Goal: Task Accomplishment & Management: Manage account settings

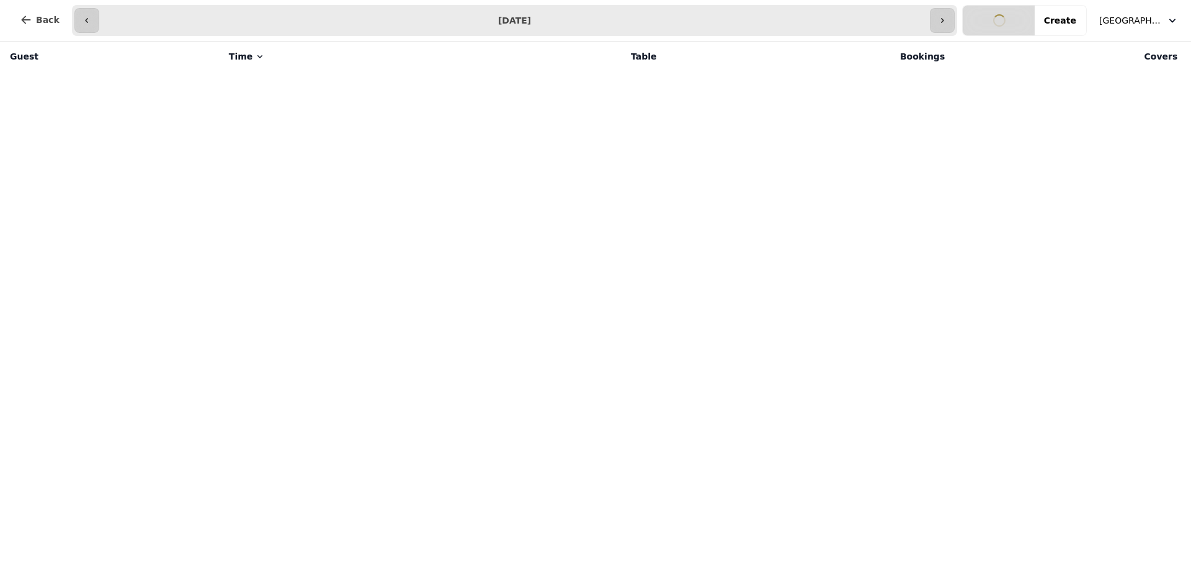
select select "**********"
select select "*"
select select "****"
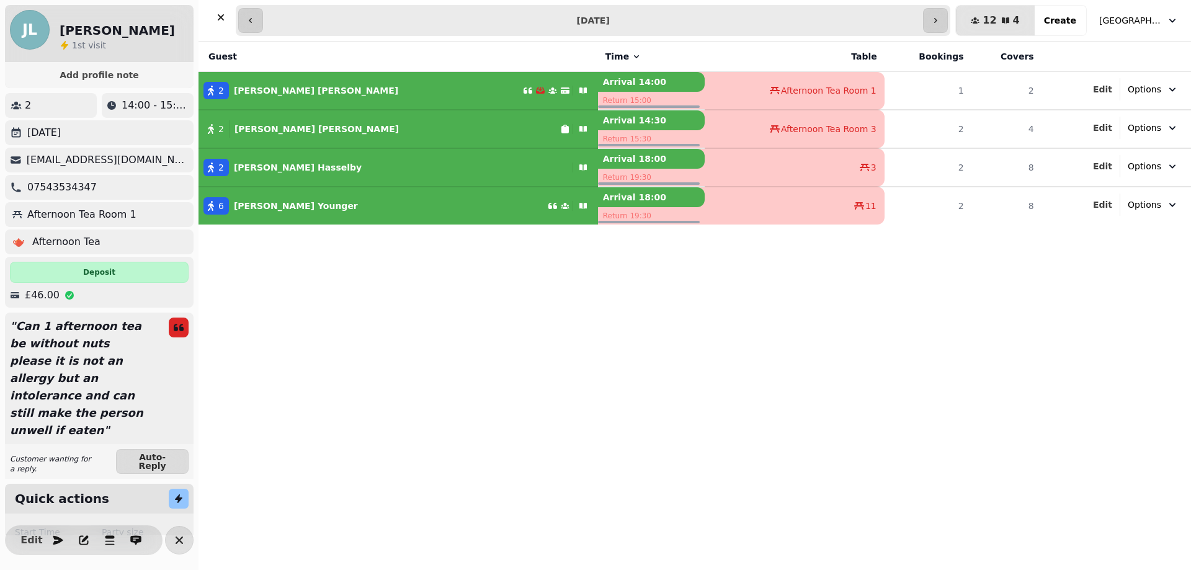
click at [261, 87] on p "[PERSON_NAME]" at bounding box center [316, 90] width 164 height 12
click at [251, 87] on p "[PERSON_NAME]" at bounding box center [316, 90] width 164 height 12
click at [211, 89] on icon "button" at bounding box center [211, 91] width 6 height 10
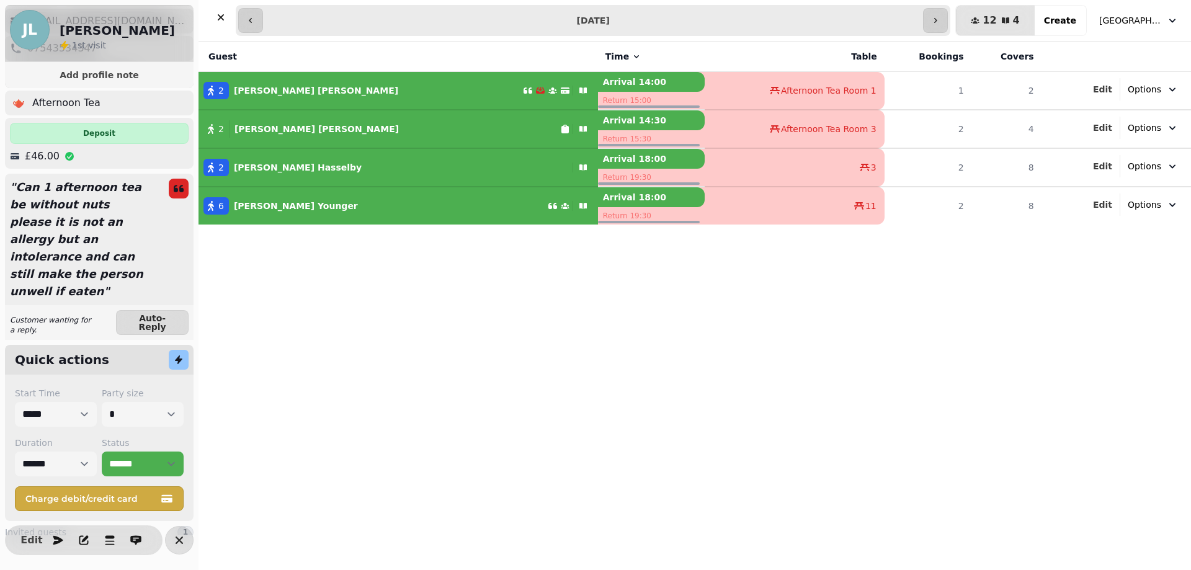
scroll to position [181, 0]
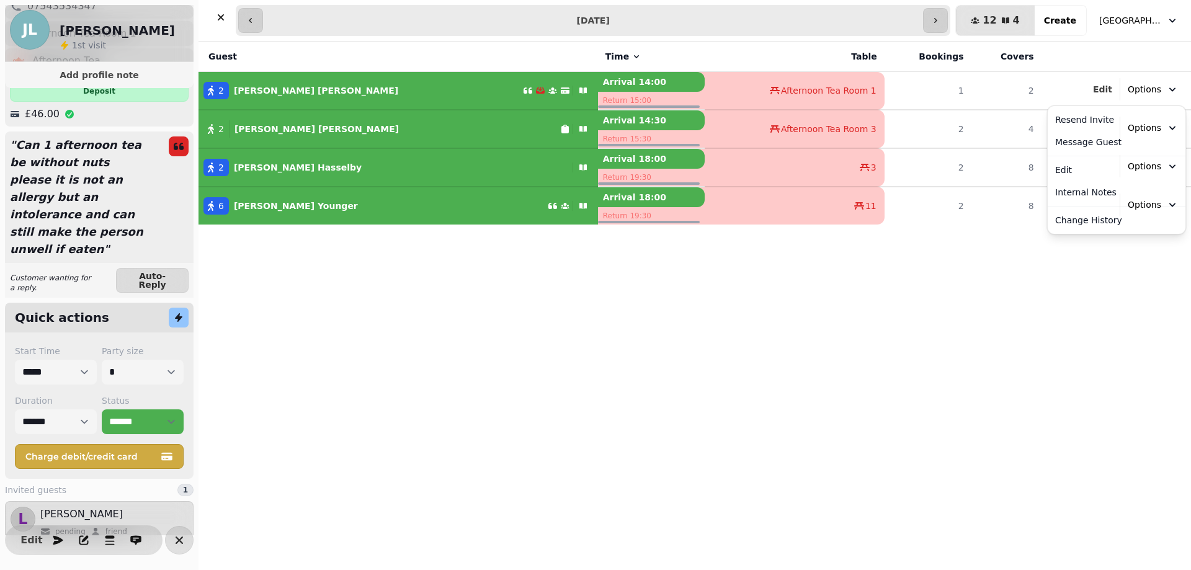
click at [1150, 91] on span "Options" at bounding box center [1143, 89] width 33 height 12
click at [355, 129] on table "Guest Time Table Bookings Covers 2 [PERSON_NAME] Arrival 14:00 Return 15:00 Aft…" at bounding box center [694, 133] width 992 height 183
click at [781, 126] on span "Afternoon Tea Room 3" at bounding box center [829, 129] width 96 height 12
click at [316, 127] on div "2 [PERSON_NAME]" at bounding box center [379, 128] width 362 height 17
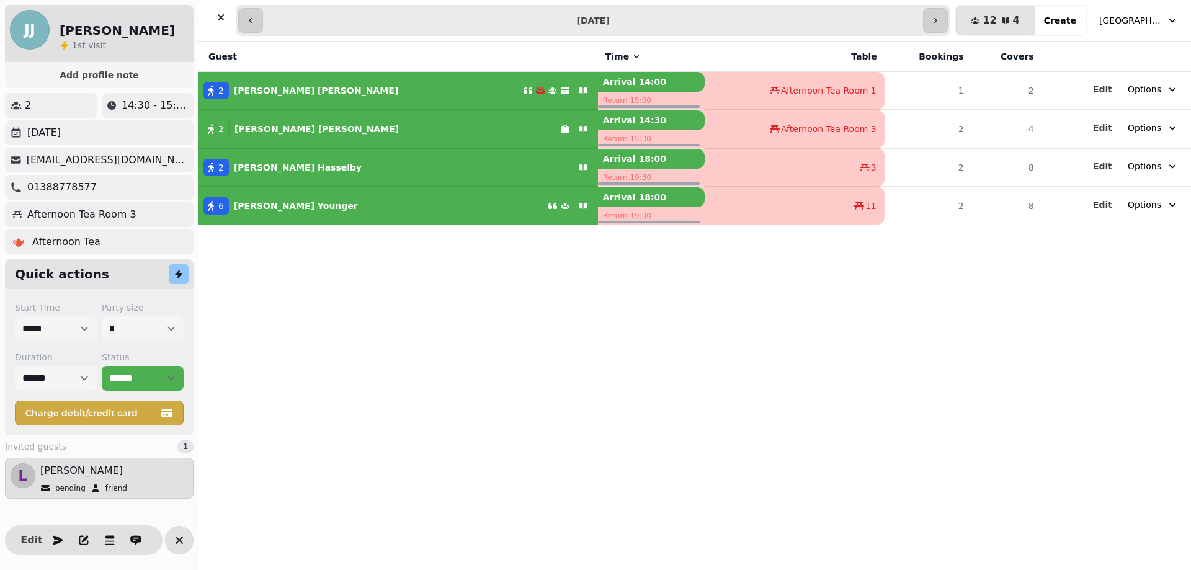
scroll to position [0, 0]
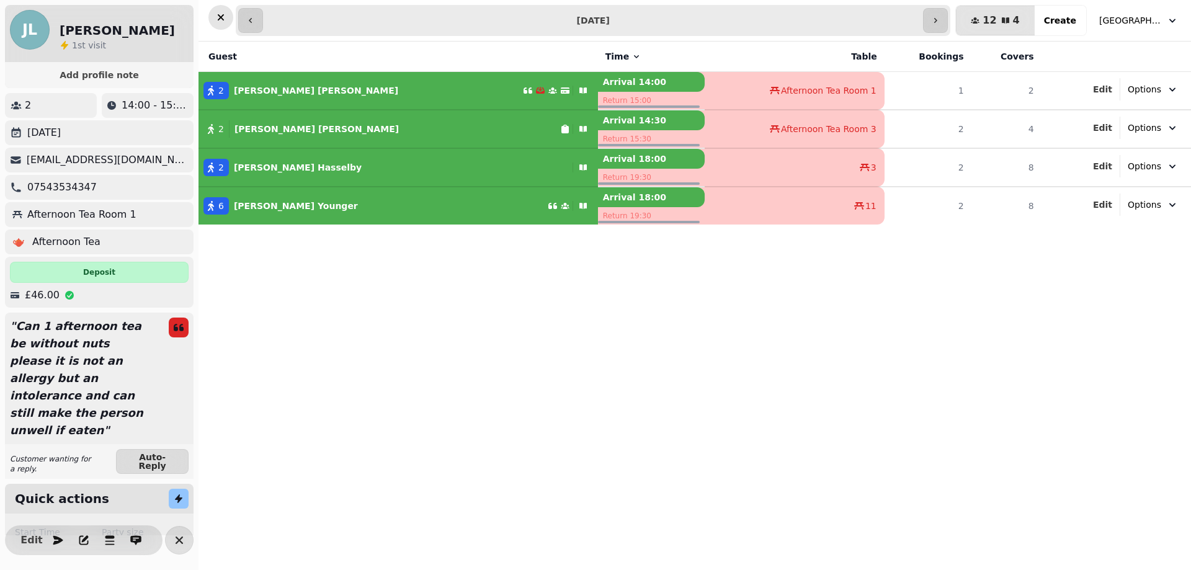
click at [218, 16] on icon "button" at bounding box center [221, 17] width 12 height 12
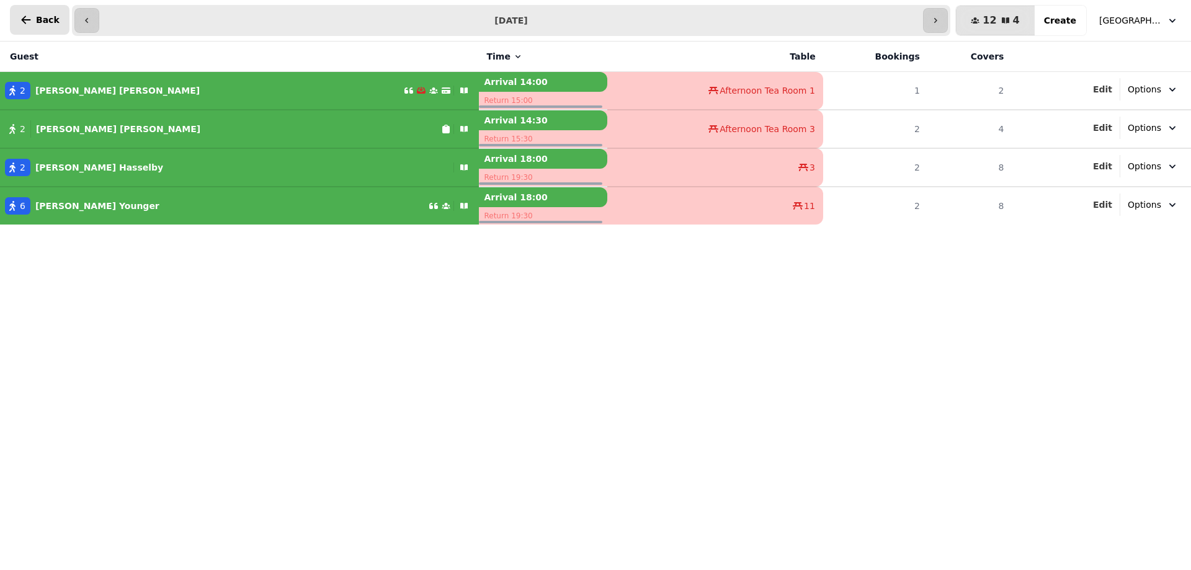
click at [42, 24] on span "Back" at bounding box center [48, 20] width 24 height 9
click at [1108, 29] on button "[GEOGRAPHIC_DATA], [GEOGRAPHIC_DATA]" at bounding box center [1138, 20] width 94 height 22
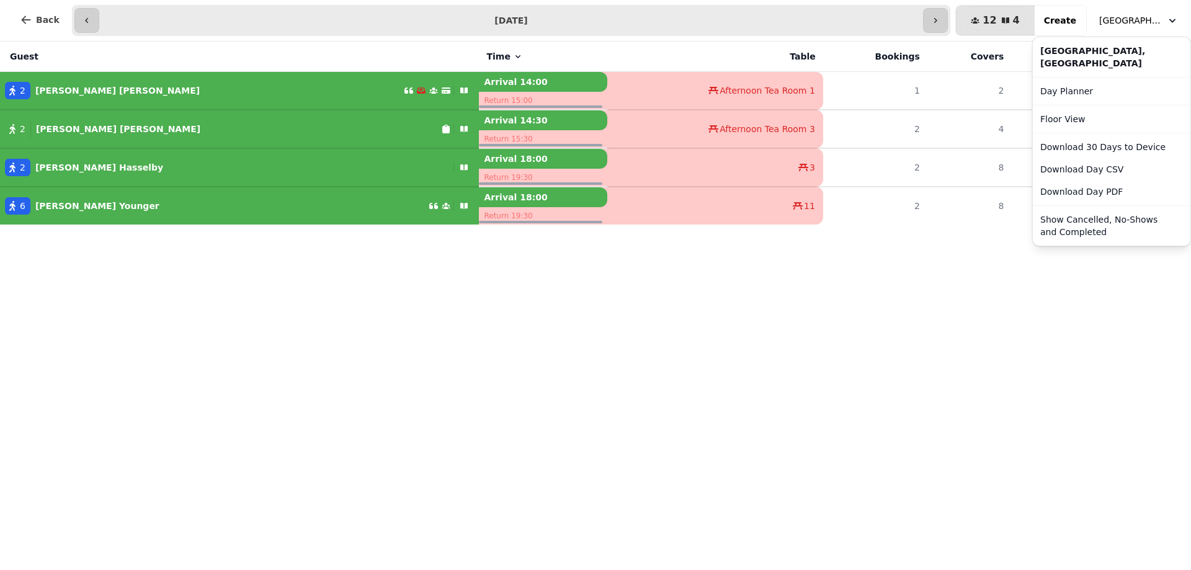
click at [1067, 62] on div "[GEOGRAPHIC_DATA], [GEOGRAPHIC_DATA]" at bounding box center [1111, 57] width 153 height 35
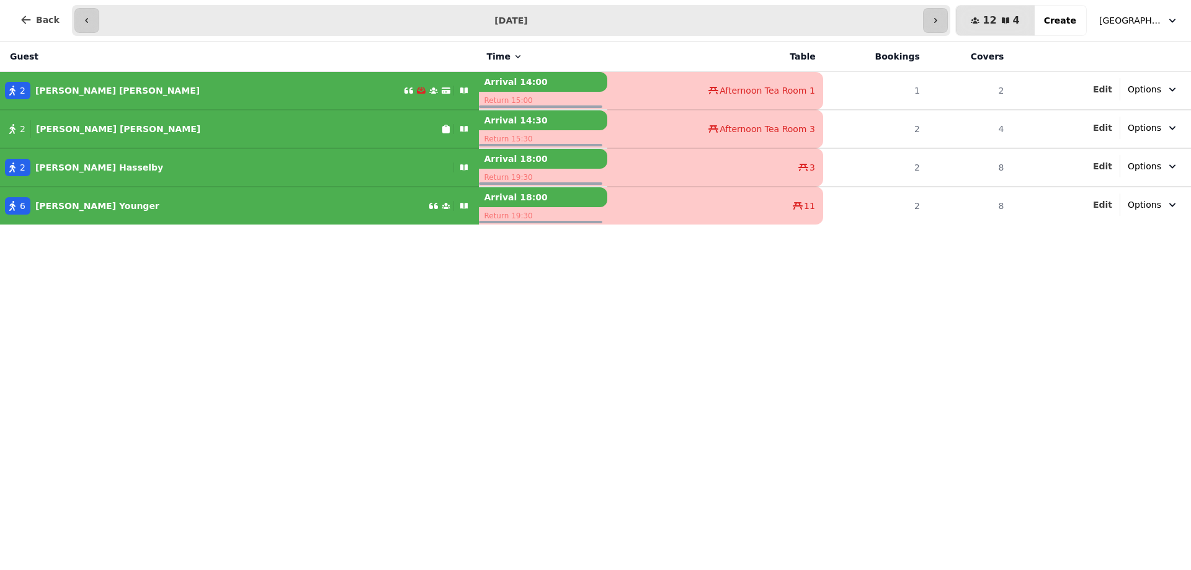
drag, startPoint x: 1143, startPoint y: 18, endPoint x: 1180, endPoint y: 24, distance: 37.0
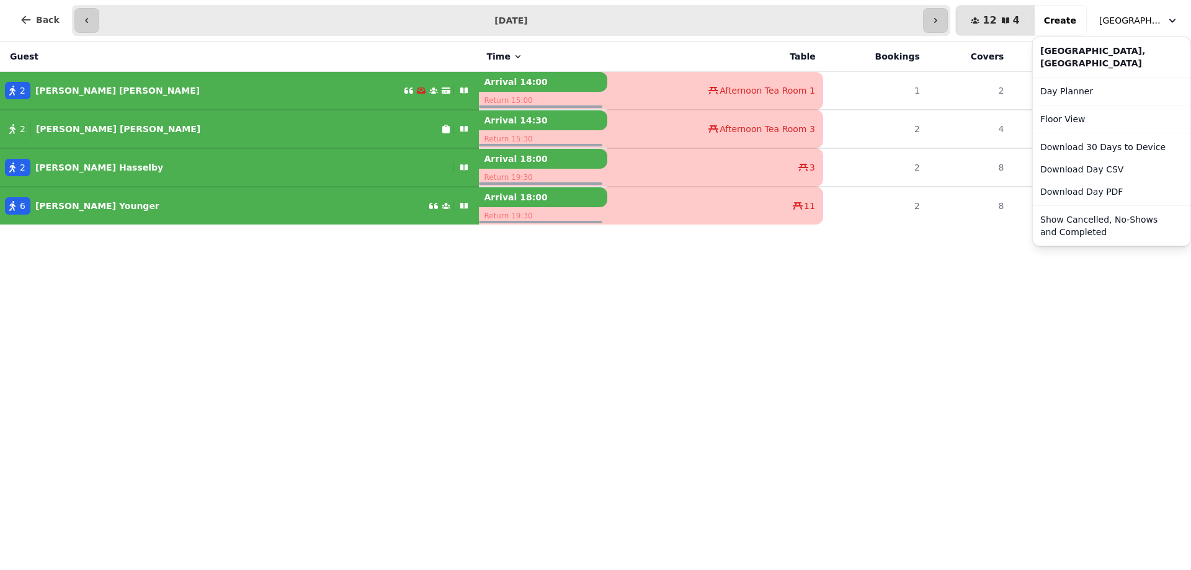
click at [1168, 22] on icon "button" at bounding box center [1172, 20] width 12 height 12
click at [1068, 89] on link "Day Planner" at bounding box center [1111, 91] width 153 height 22
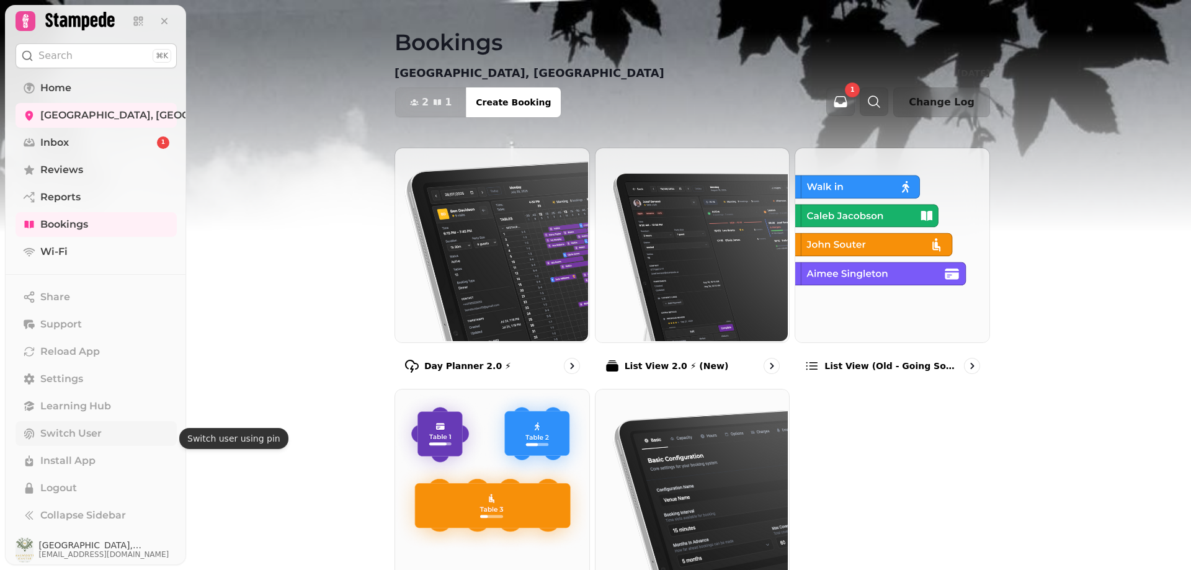
scroll to position [10, 0]
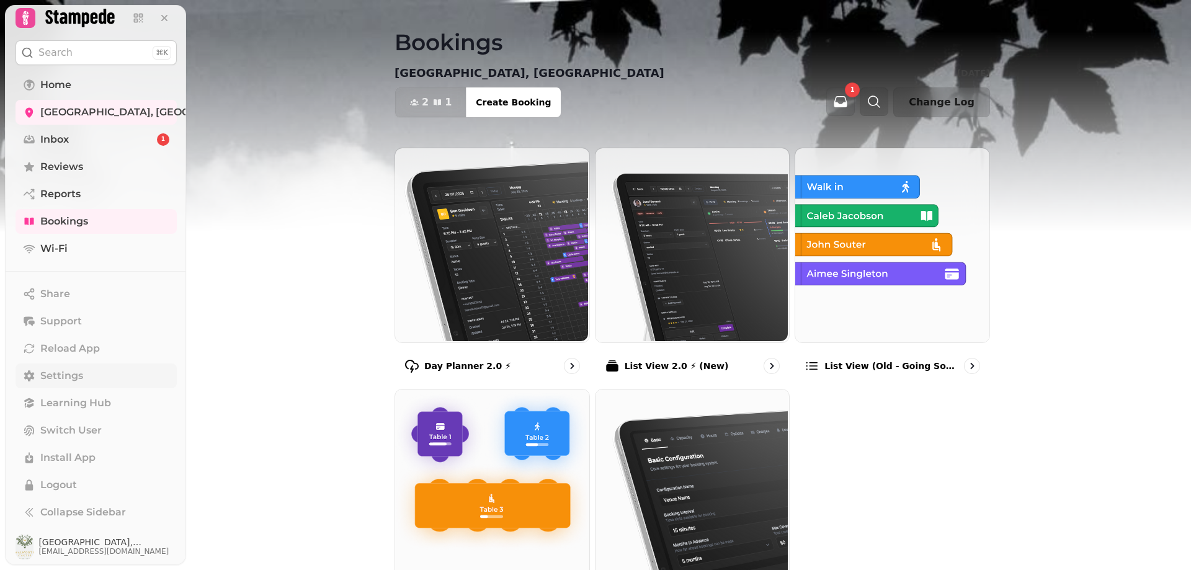
click at [67, 375] on span "Settings" at bounding box center [61, 375] width 43 height 15
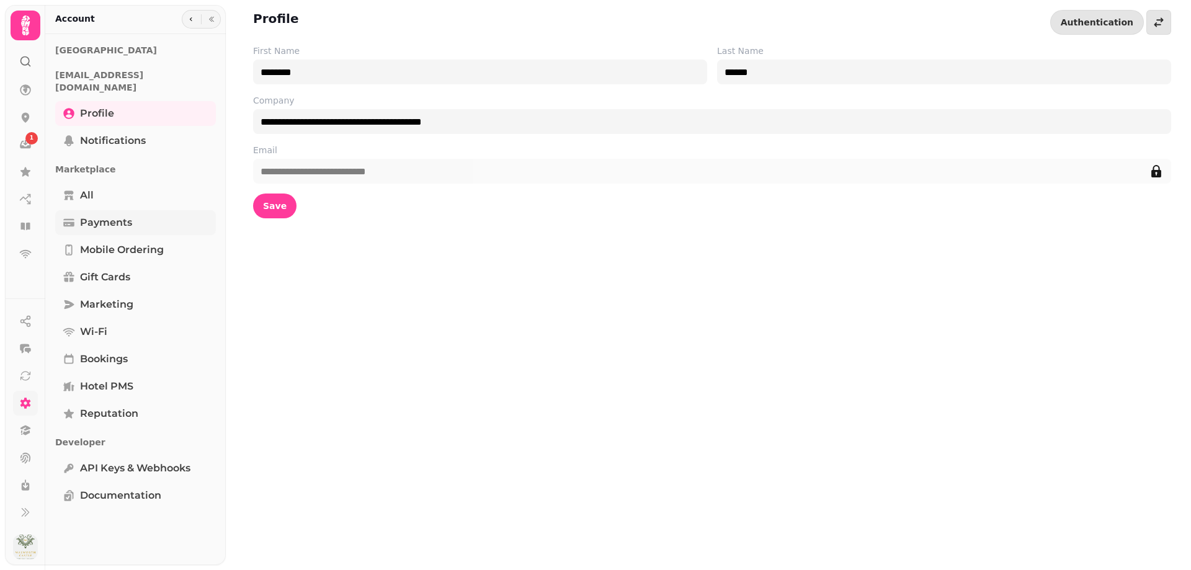
click at [115, 215] on span "Payments" at bounding box center [106, 222] width 52 height 15
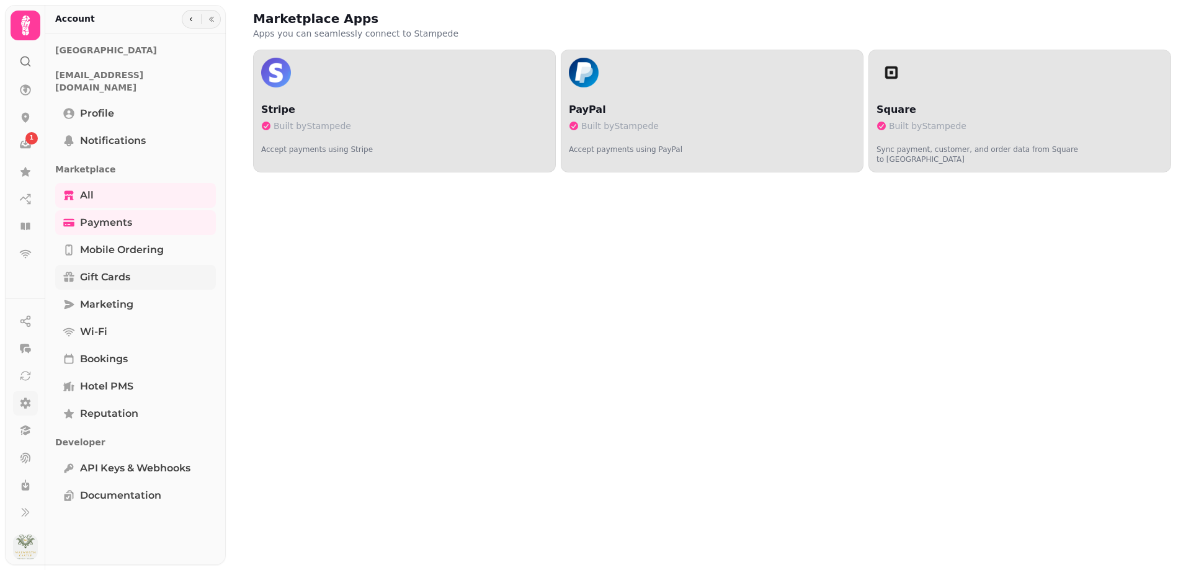
click at [127, 270] on span "Gift cards" at bounding box center [105, 277] width 50 height 15
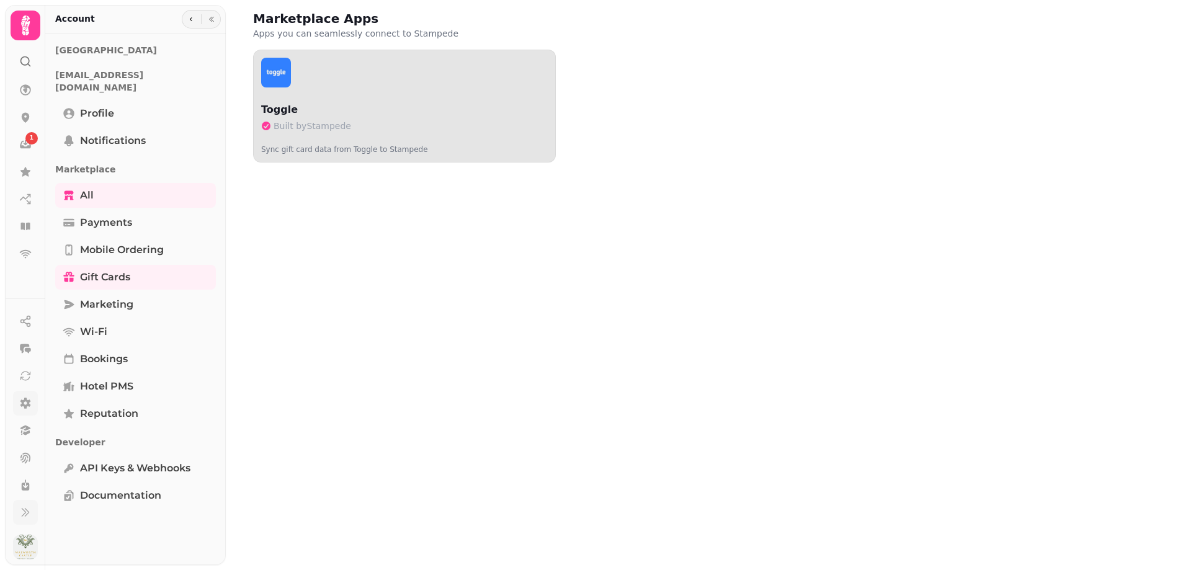
click at [24, 512] on icon at bounding box center [25, 512] width 12 height 12
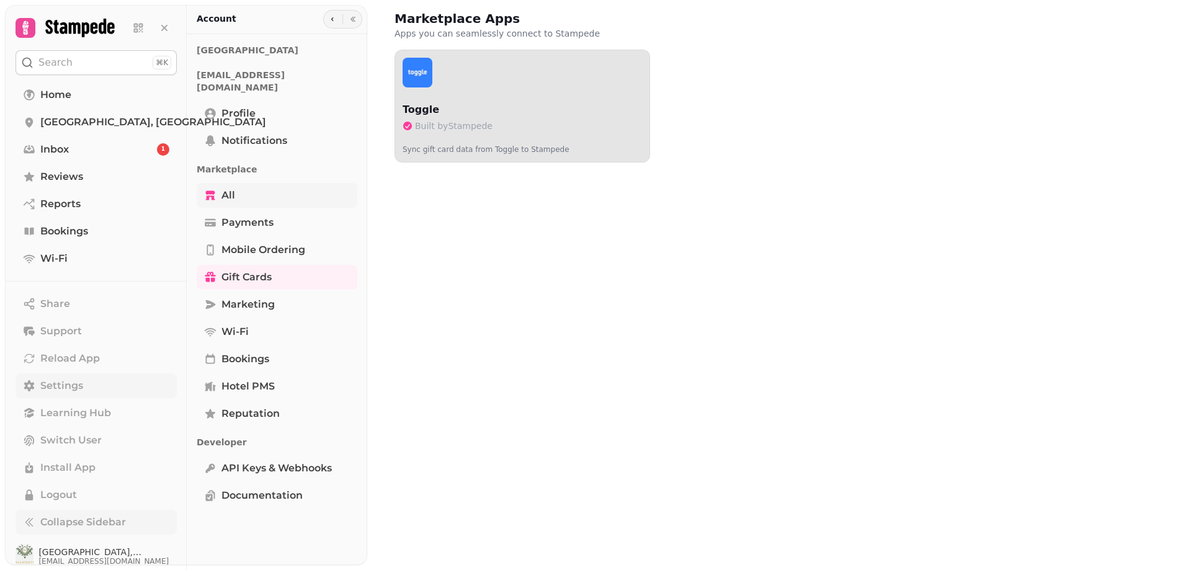
click at [224, 188] on span "All" at bounding box center [228, 195] width 14 height 15
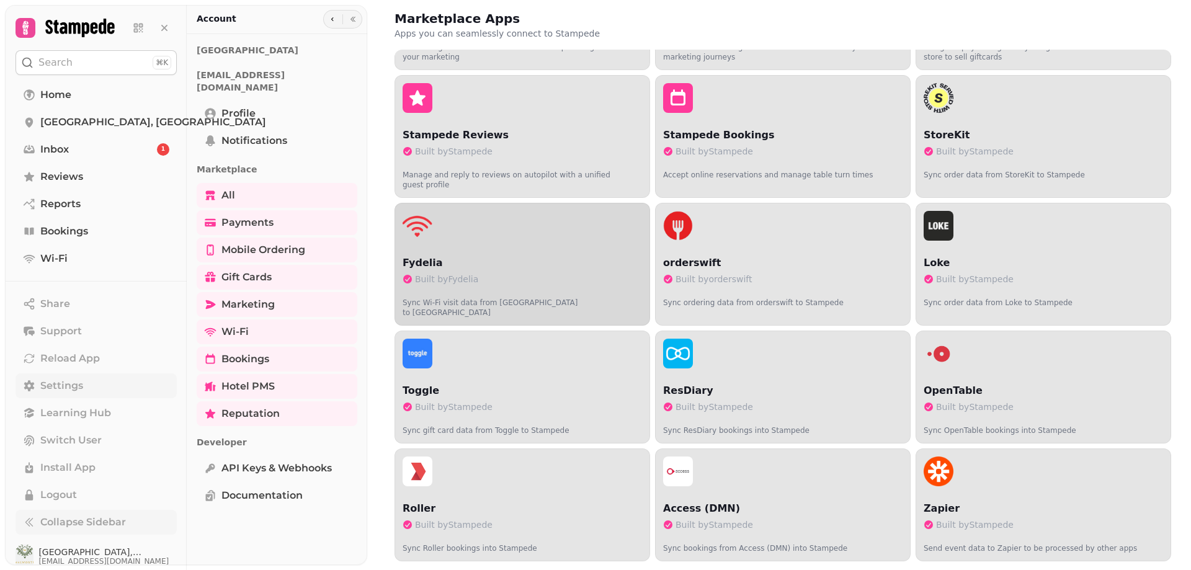
scroll to position [124, 0]
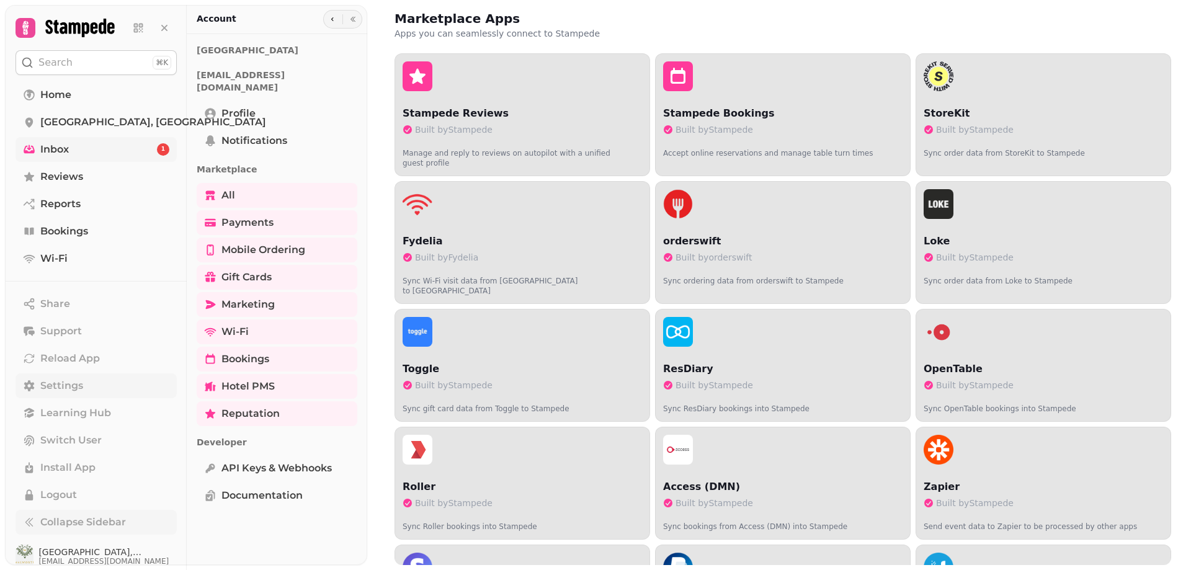
click at [63, 146] on span "Inbox" at bounding box center [54, 149] width 29 height 15
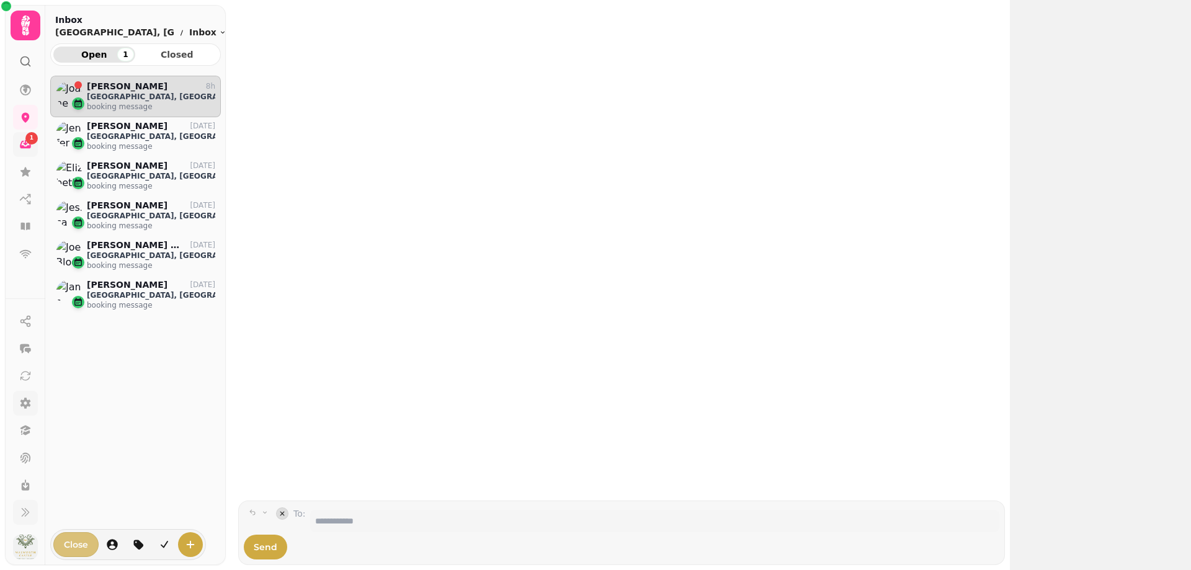
scroll to position [465, 161]
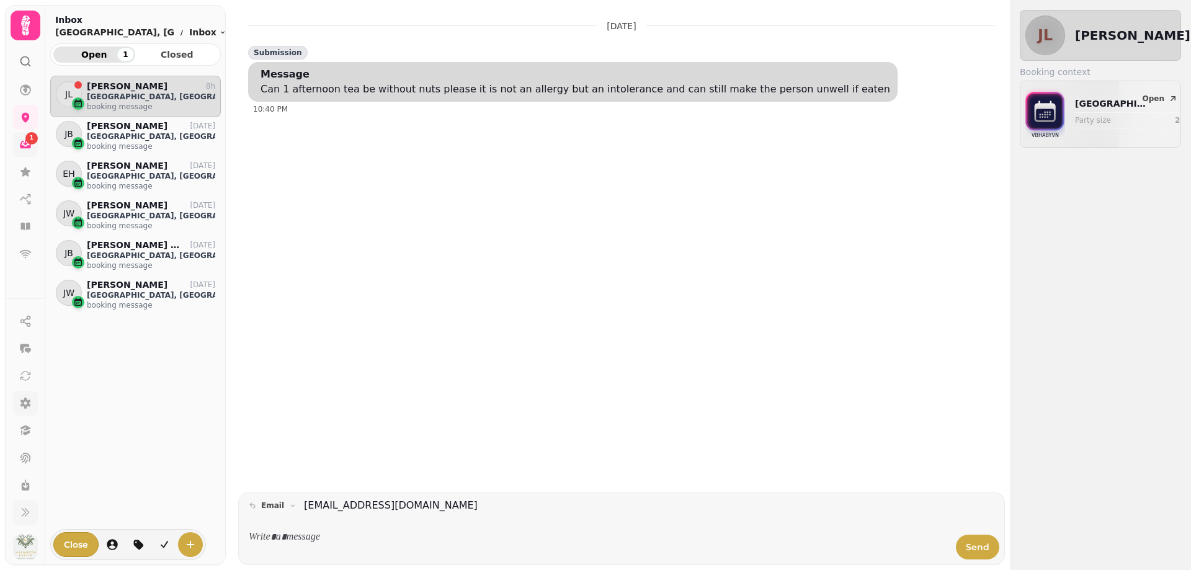
click at [342, 543] on p at bounding box center [599, 537] width 680 height 14
drag, startPoint x: 353, startPoint y: 543, endPoint x: 196, endPoint y: 540, distance: 157.5
click at [196, 540] on body "1 26 Aug, 2025 Submission Message Can 1 afternoon tea be without nuts please it…" at bounding box center [595, 285] width 1191 height 570
click at [263, 538] on p at bounding box center [599, 537] width 680 height 14
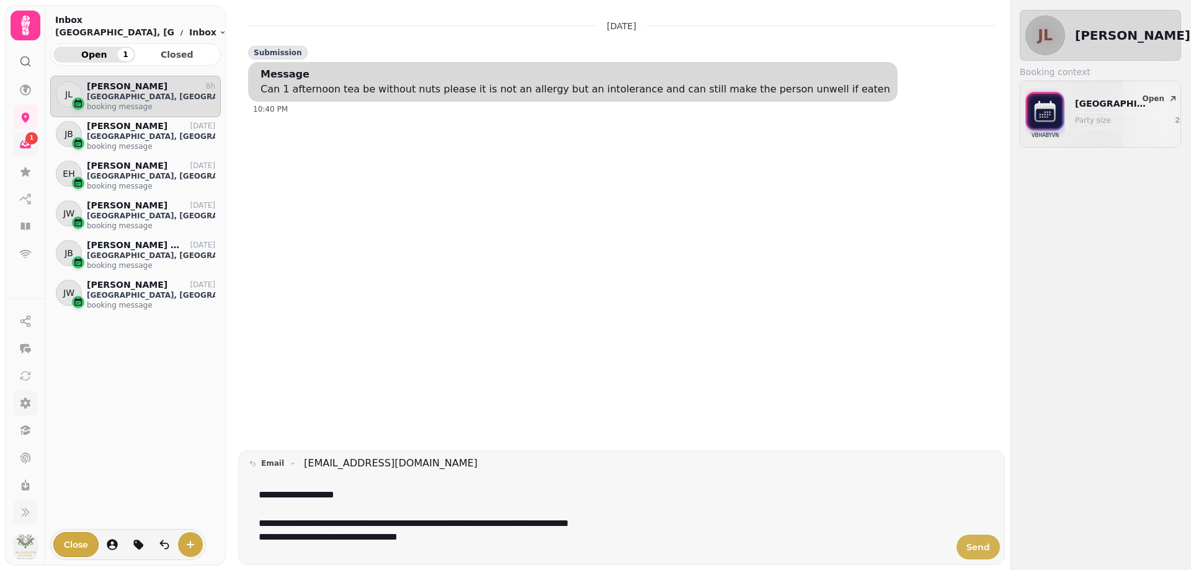
click at [985, 545] on span "Send" at bounding box center [978, 547] width 24 height 9
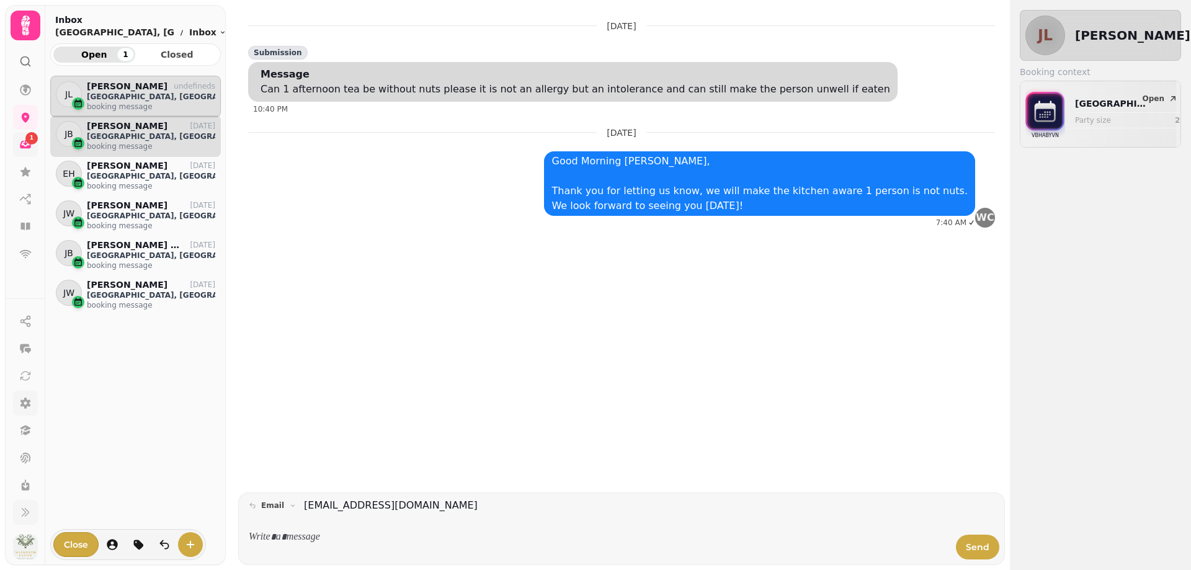
drag, startPoint x: 111, startPoint y: 140, endPoint x: 105, endPoint y: 145, distance: 8.3
click at [110, 140] on p "[GEOGRAPHIC_DATA], [GEOGRAPHIC_DATA]" at bounding box center [151, 136] width 128 height 10
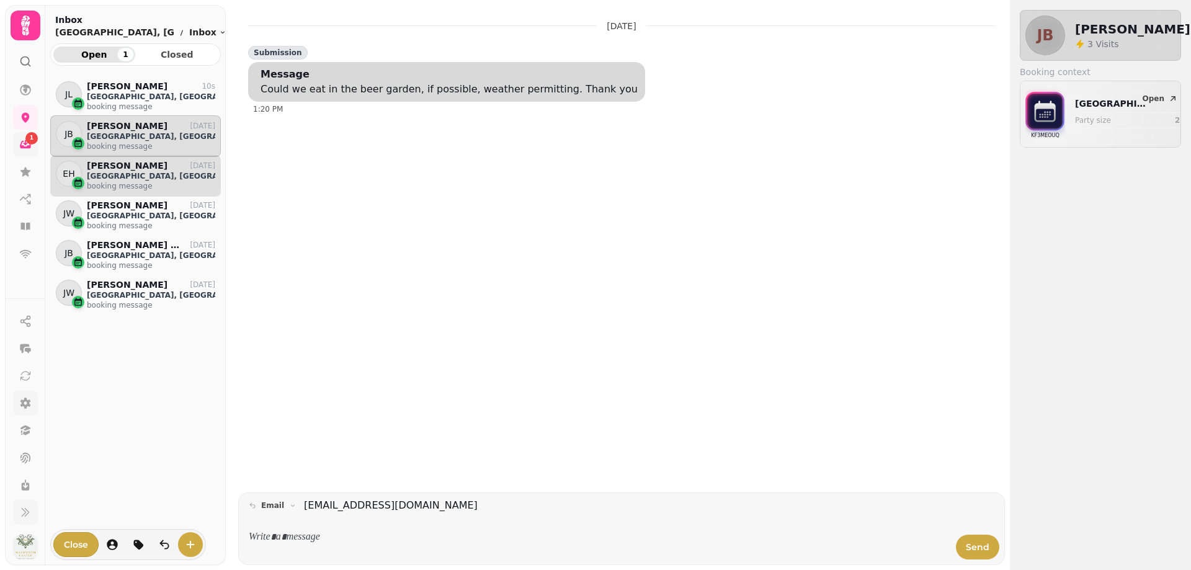
click at [109, 167] on p "Elizabeth Hill" at bounding box center [127, 166] width 81 height 11
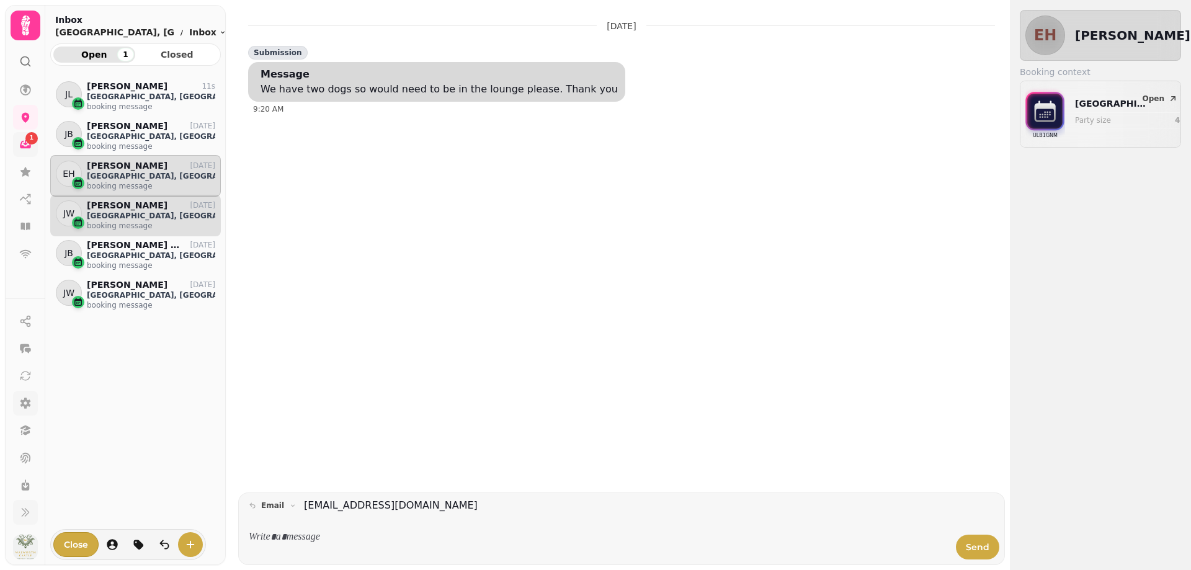
click at [115, 204] on p "Jessica Wheatley-Cox" at bounding box center [127, 205] width 81 height 11
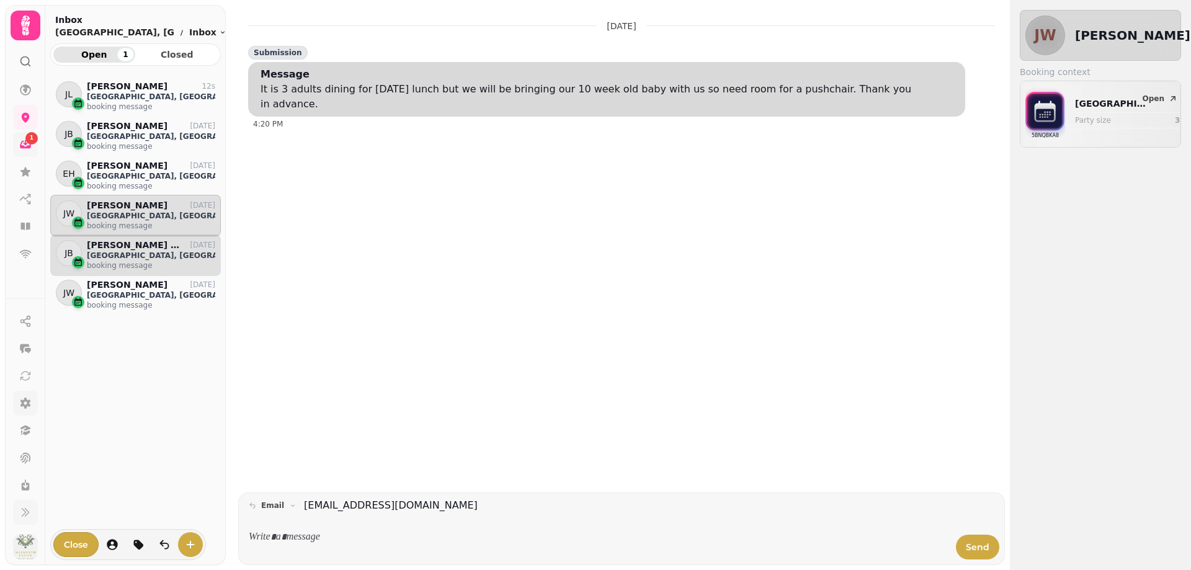
click at [112, 266] on p "booking message" at bounding box center [151, 265] width 128 height 10
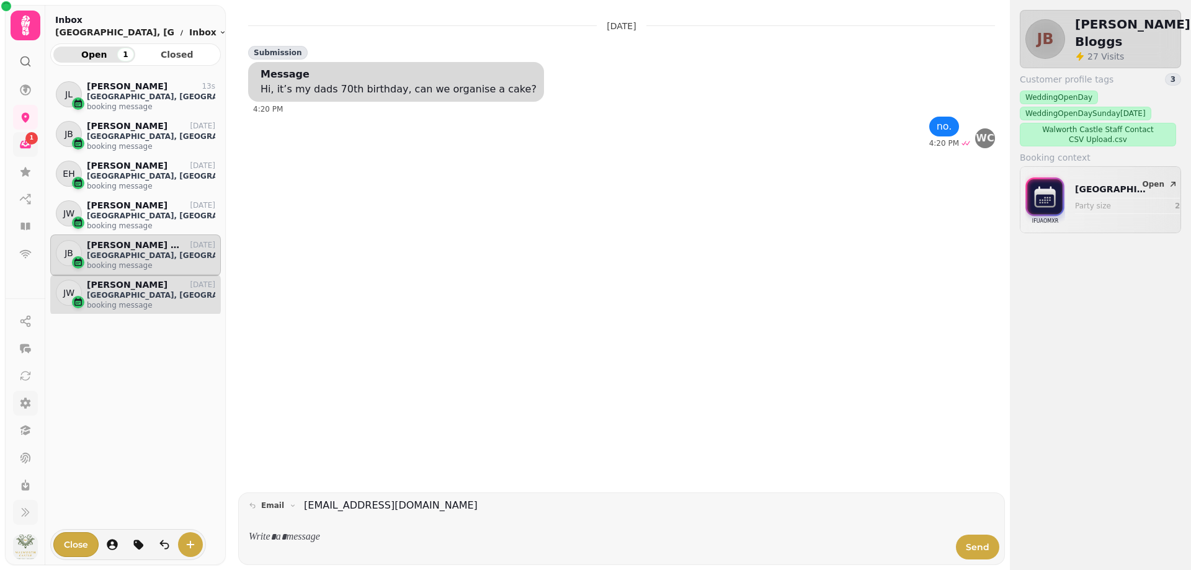
click at [110, 301] on p "booking message" at bounding box center [151, 305] width 128 height 10
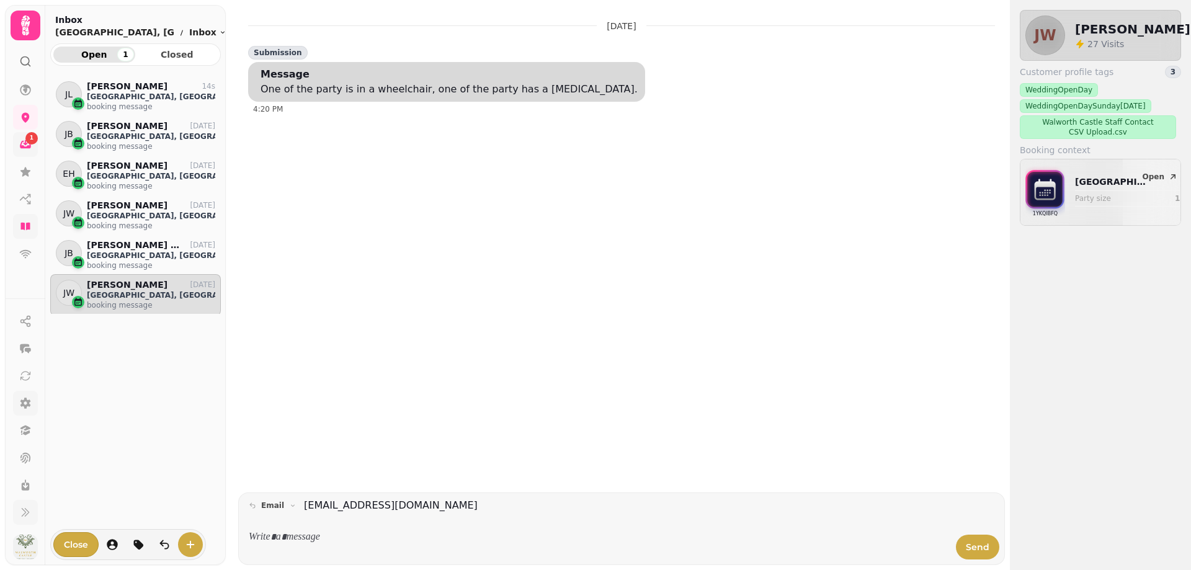
click at [25, 229] on icon at bounding box center [24, 226] width 9 height 7
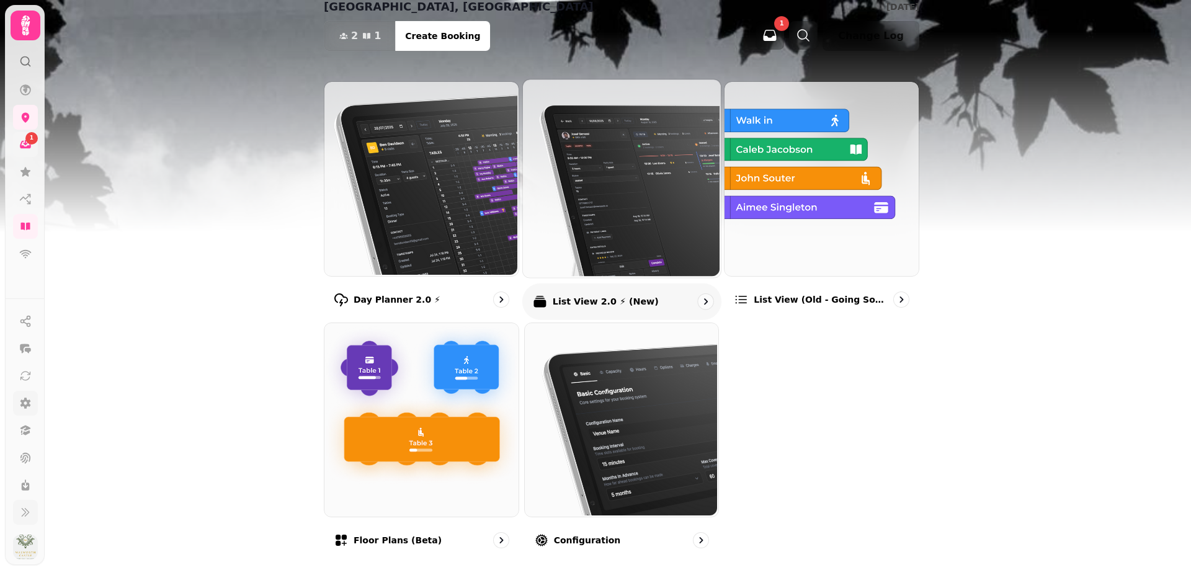
scroll to position [94, 0]
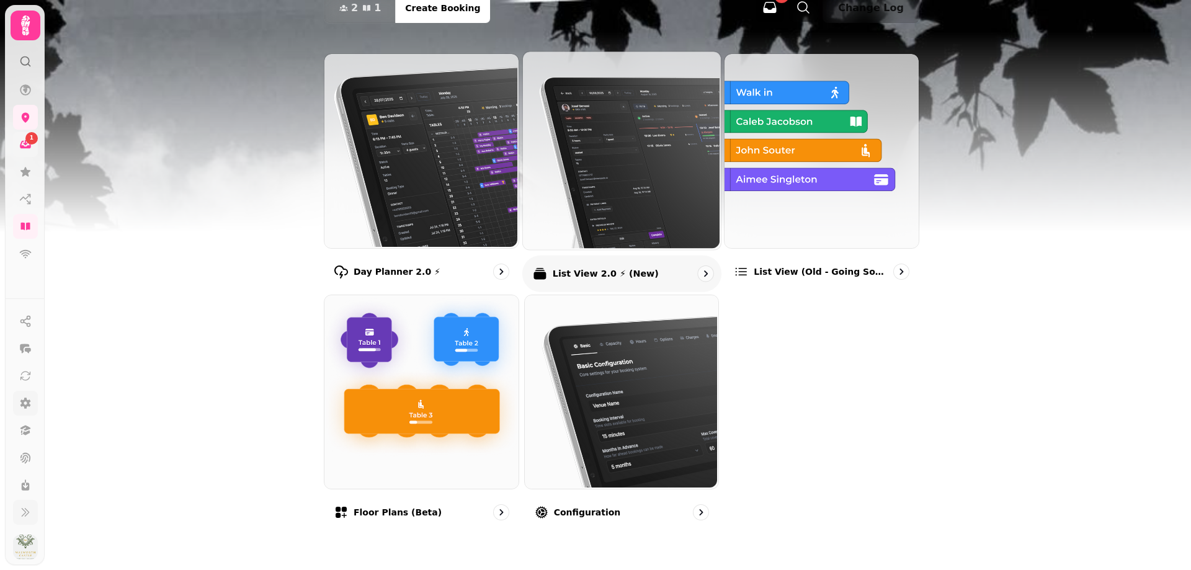
click at [613, 275] on p "List View 2.0 ⚡ (New)" at bounding box center [605, 273] width 106 height 12
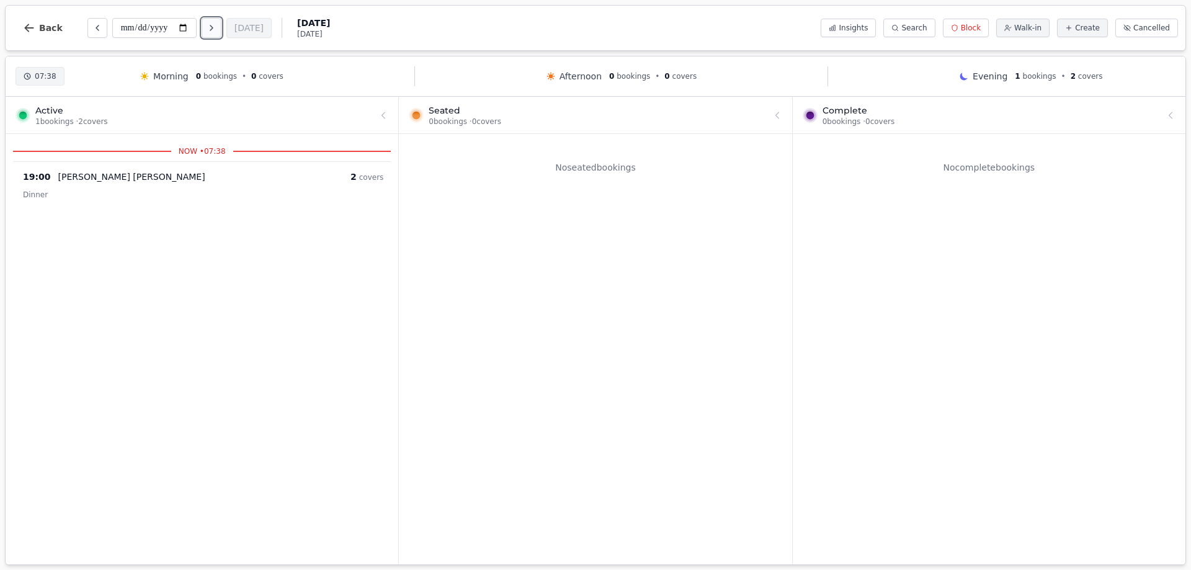
click at [213, 32] on icon "Next day" at bounding box center [212, 28] width 10 height 10
type input "**********"
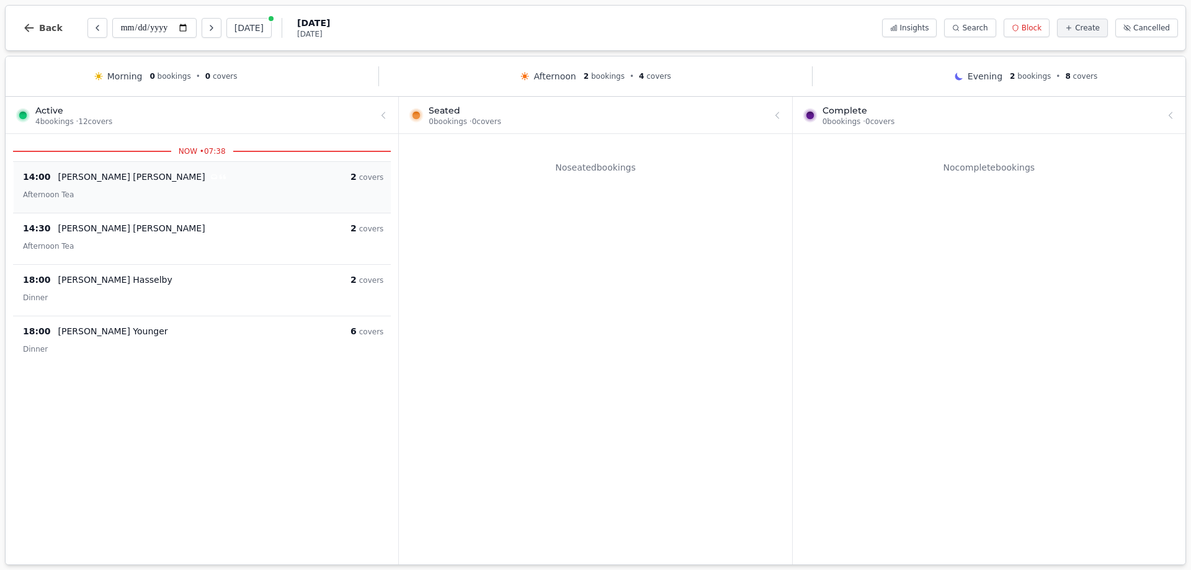
click at [58, 180] on p "[PERSON_NAME]" at bounding box center [131, 177] width 147 height 12
select select "****"
select select "*"
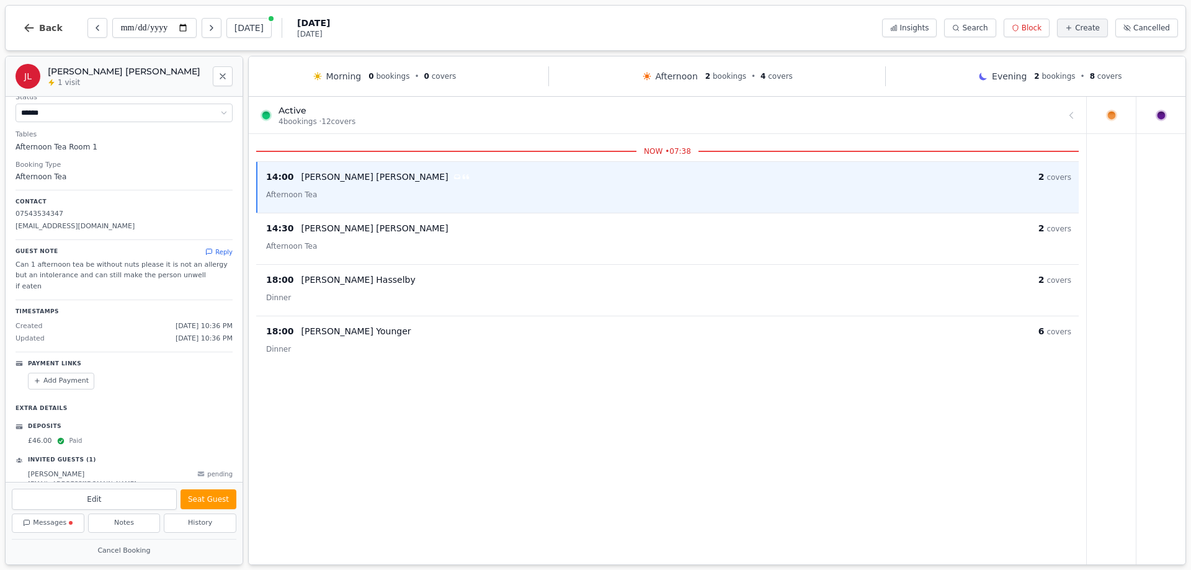
scroll to position [84, 0]
